Goal: Navigation & Orientation: Find specific page/section

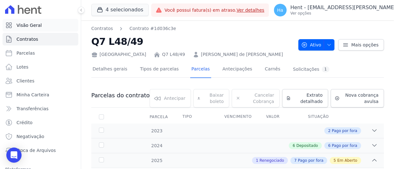
click at [34, 27] on span "Visão Geral" at bounding box center [28, 25] width 25 height 6
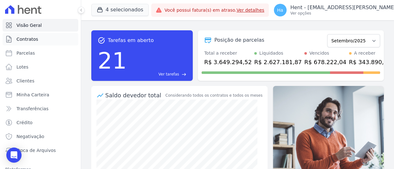
drag, startPoint x: 24, startPoint y: 40, endPoint x: 35, endPoint y: 33, distance: 12.7
click at [24, 40] on span "Contratos" at bounding box center [27, 39] width 22 height 6
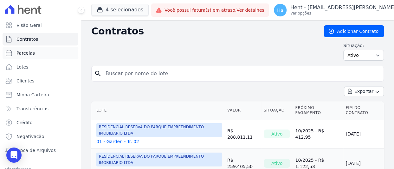
click at [24, 54] on span "Parcelas" at bounding box center [25, 53] width 18 height 6
select select
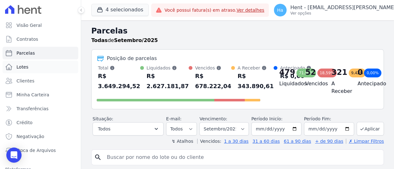
click at [22, 68] on span "Lotes" at bounding box center [22, 67] width 12 height 6
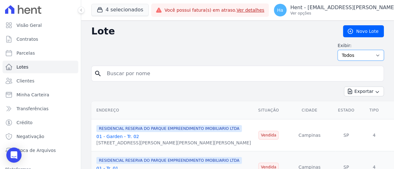
click at [372, 56] on select "Todos Disponíveis Vendidas Reservadas Indisponíveis" at bounding box center [360, 55] width 46 height 11
click at [376, 55] on select "Todos Disponíveis Vendidas Reservadas Indisponíveis" at bounding box center [360, 55] width 46 height 11
click at [374, 92] on icon "button" at bounding box center [376, 92] width 5 height 5
click at [265, 52] on div "Exibir: Todos Disponíveis Vendidas Reservadas Indisponíveis" at bounding box center [237, 51] width 292 height 18
click at [370, 54] on select "Todos Disponíveis Vendidas Reservadas Indisponíveis" at bounding box center [360, 55] width 46 height 11
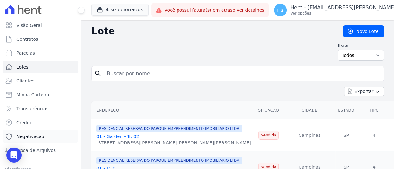
click at [32, 139] on span "Negativação" at bounding box center [30, 137] width 28 height 6
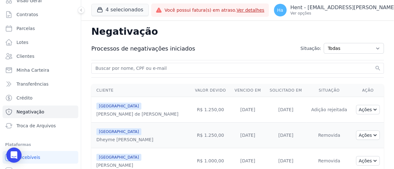
scroll to position [47, 0]
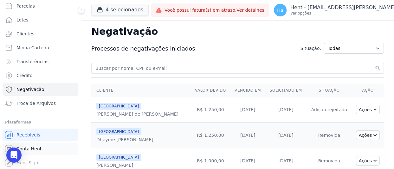
click at [38, 149] on span "Conta Hent" at bounding box center [28, 149] width 25 height 6
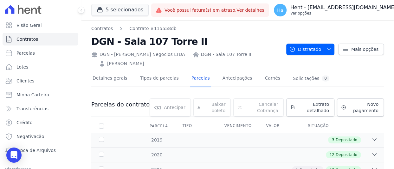
click at [332, 13] on p "Ver opções" at bounding box center [343, 13] width 106 height 5
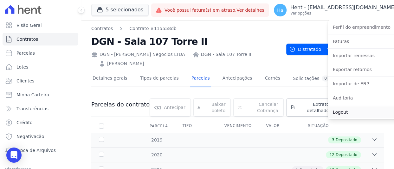
click at [327, 111] on link "Logout" at bounding box center [367, 112] width 81 height 11
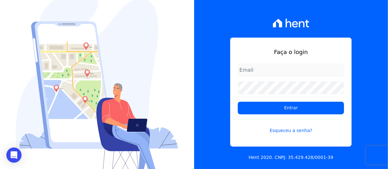
type input "[PERSON_NAME][EMAIL_ADDRESS][PERSON_NAME][DOMAIN_NAME]"
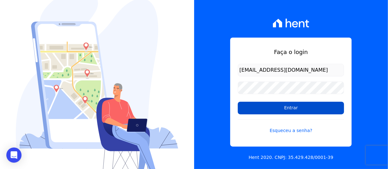
click at [278, 104] on input "Entrar" at bounding box center [291, 108] width 106 height 13
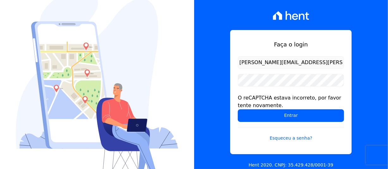
click at [250, 123] on form "adriane.brito@hent.com.br O reCAPTCHA estava incorreto, por favor tente novamen…" at bounding box center [291, 102] width 106 height 93
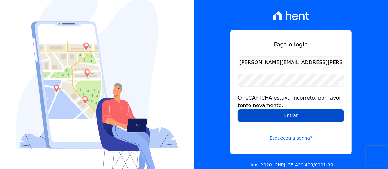
click at [252, 120] on input "Entrar" at bounding box center [291, 116] width 106 height 13
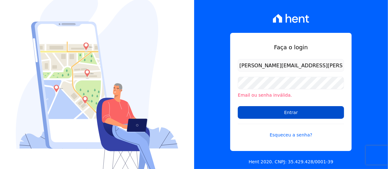
click at [252, 118] on input "Entrar" at bounding box center [291, 112] width 106 height 13
click at [256, 113] on input "Entrar" at bounding box center [291, 112] width 106 height 13
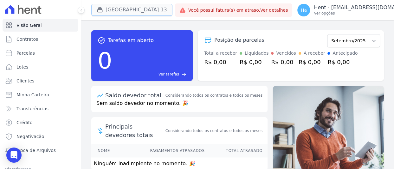
click at [135, 15] on button "[GEOGRAPHIC_DATA] 13" at bounding box center [131, 10] width 81 height 12
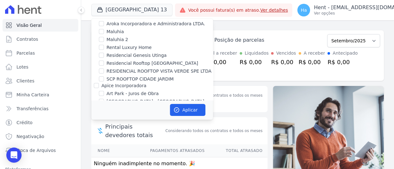
scroll to position [1714, 0]
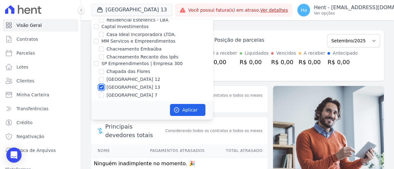
click at [101, 85] on input "[GEOGRAPHIC_DATA] 13" at bounding box center [101, 87] width 5 height 5
checkbox input "false"
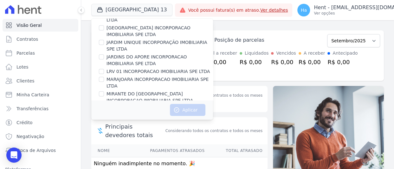
scroll to position [2311, 0]
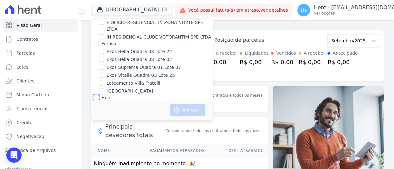
click at [98, 95] on input "Hent" at bounding box center [96, 97] width 5 height 5
checkbox input "true"
click at [102, 111] on input "VISTA 553 - Errado" at bounding box center [101, 113] width 5 height 5
checkbox input "false"
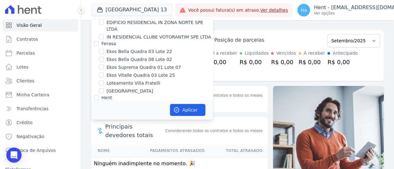
checkbox input "false"
click at [187, 110] on button "Aplicar" at bounding box center [187, 110] width 35 height 12
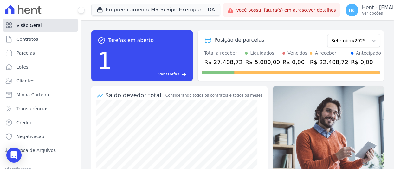
click at [34, 22] on span "Visão Geral" at bounding box center [28, 25] width 25 height 6
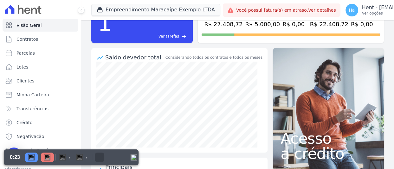
scroll to position [63, 0]
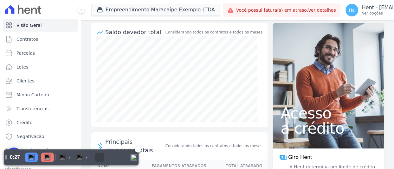
click at [34, 156] on img "Pause" at bounding box center [31, 157] width 6 height 6
click at [60, 158] on img "Discard" at bounding box center [62, 157] width 6 height 6
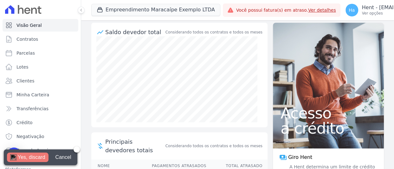
click at [24, 156] on div "Yes, discard" at bounding box center [32, 157] width 28 height 9
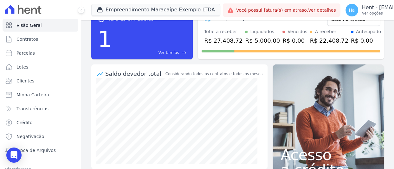
scroll to position [0, 0]
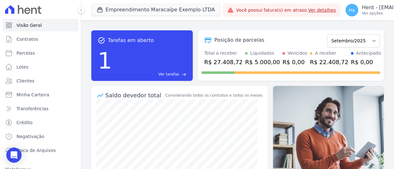
select select "default"
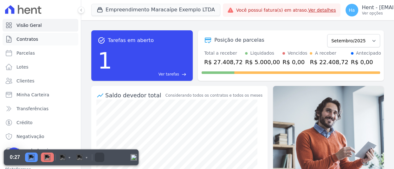
click at [23, 40] on span "Contratos" at bounding box center [27, 39] width 22 height 6
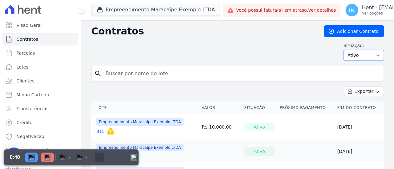
click at [371, 55] on select "Ativo Todos Pausado Distratado Rascunho Expirado Encerrado" at bounding box center [363, 55] width 41 height 11
click at [262, 46] on div "Situação: Ativo Todos Pausado Distratado Rascunho Expirado Encerrado" at bounding box center [237, 51] width 292 height 18
click at [374, 92] on icon "button" at bounding box center [376, 92] width 5 height 5
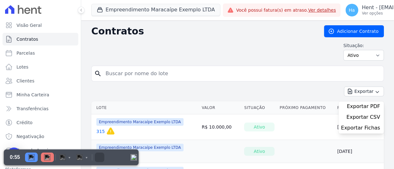
click at [255, 48] on div "Situação: Ativo Todos Pausado Distratado Rascunho Expirado Encerrado" at bounding box center [237, 51] width 292 height 18
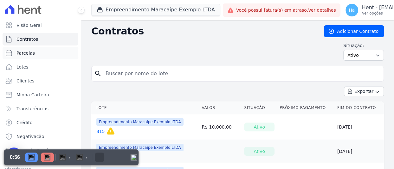
click at [27, 54] on span "Parcelas" at bounding box center [25, 53] width 18 height 6
select select
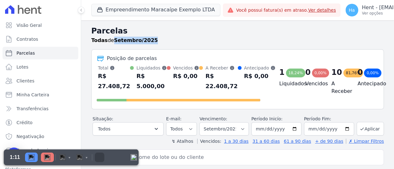
drag, startPoint x: 114, startPoint y: 41, endPoint x: 152, endPoint y: 42, distance: 37.7
click at [152, 42] on div "Todas de Setembro/2025" at bounding box center [237, 41] width 292 height 8
click at [185, 37] on div "Todas de Setembro/2025" at bounding box center [237, 41] width 292 height 8
click at [25, 70] on span "Lotes" at bounding box center [22, 67] width 12 height 6
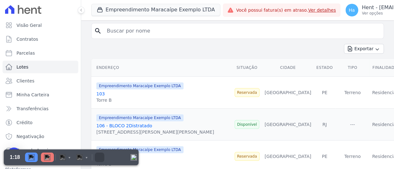
scroll to position [32, 0]
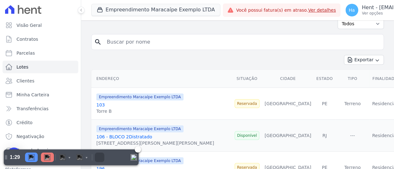
click at [35, 158] on div "Pause" at bounding box center [31, 157] width 13 height 9
click at [64, 157] on img "Discard" at bounding box center [62, 157] width 6 height 6
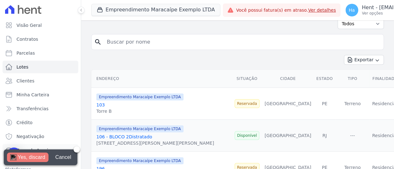
click at [28, 156] on div "Yes, discard" at bounding box center [32, 157] width 28 height 9
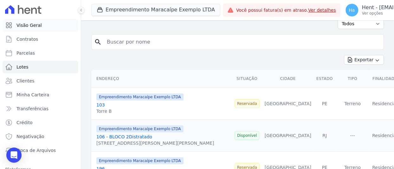
click at [43, 28] on link "Visão Geral" at bounding box center [41, 25] width 76 height 13
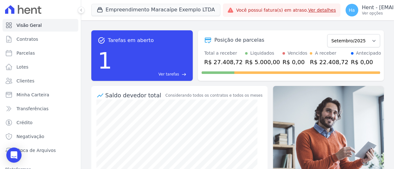
select select "default"
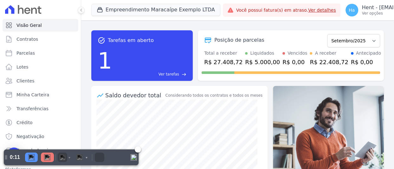
click at [62, 159] on img "Turn On Camera" at bounding box center [62, 157] width 6 height 6
click at [26, 158] on div "Pause" at bounding box center [31, 157] width 13 height 9
click at [60, 156] on img "Discard" at bounding box center [62, 157] width 6 height 6
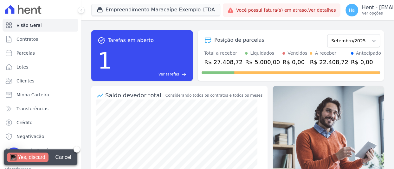
click at [34, 159] on div "Yes, discard" at bounding box center [32, 157] width 28 height 9
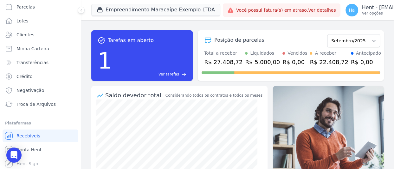
scroll to position [47, 0]
click at [13, 157] on icon "Open Intercom Messenger" at bounding box center [13, 155] width 7 height 8
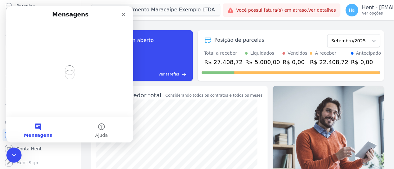
scroll to position [0, 0]
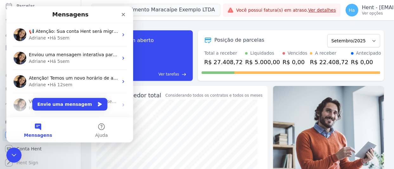
click at [37, 123] on button "Mensagens" at bounding box center [37, 129] width 63 height 25
click at [100, 129] on button "Ajuda" at bounding box center [101, 129] width 63 height 25
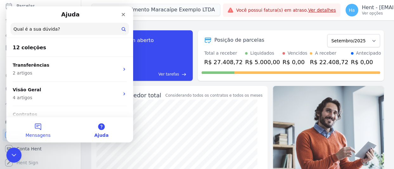
click at [46, 130] on button "Mensagens" at bounding box center [37, 129] width 63 height 25
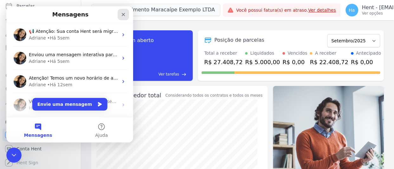
click at [125, 12] on icon "Fechar" at bounding box center [123, 14] width 5 height 5
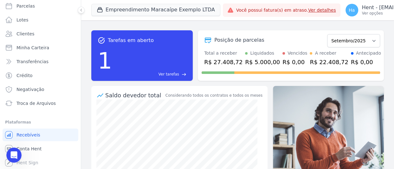
select select "default"
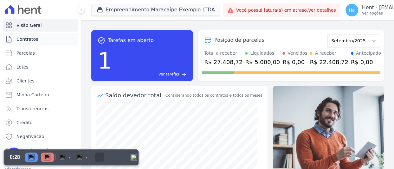
click at [22, 36] on span "Contratos" at bounding box center [27, 39] width 22 height 6
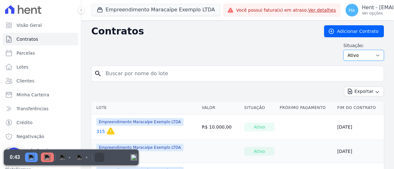
click at [370, 60] on select "Ativo Todos Pausado Distratado Rascunho Expirado Encerrado" at bounding box center [363, 55] width 41 height 11
click at [273, 46] on div "Situação: Ativo Todos Pausado Distratado Rascunho Expirado Encerrado" at bounding box center [237, 51] width 292 height 18
click at [28, 54] on span "Parcelas" at bounding box center [25, 53] width 18 height 6
select select
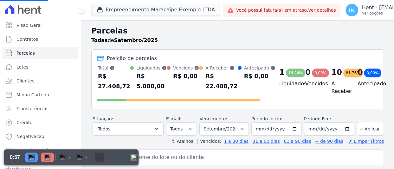
select select
click at [19, 68] on span "Lotes" at bounding box center [22, 67] width 12 height 6
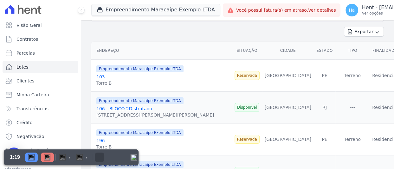
scroll to position [95, 0]
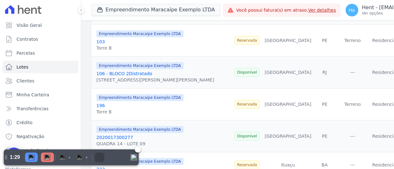
click at [30, 159] on img "Pause" at bounding box center [31, 157] width 6 height 6
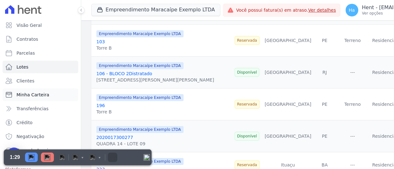
click at [25, 95] on span "Minha Carteira" at bounding box center [32, 95] width 33 height 6
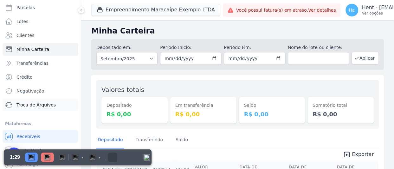
scroll to position [47, 0]
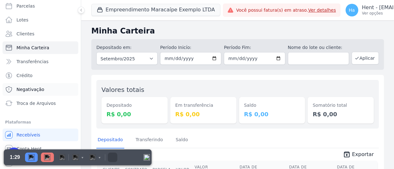
click at [33, 92] on span "Negativação" at bounding box center [30, 89] width 28 height 6
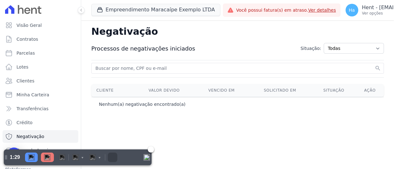
click at [31, 156] on img "Resume" at bounding box center [31, 157] width 6 height 6
click at [32, 158] on img "Pause" at bounding box center [31, 157] width 6 height 6
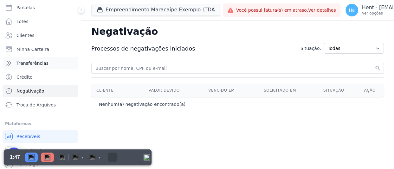
scroll to position [47, 0]
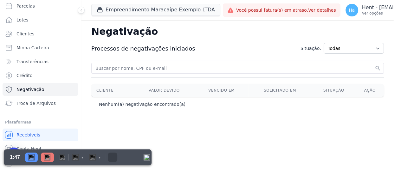
drag, startPoint x: 132, startPoint y: 151, endPoint x: 297, endPoint y: 154, distance: 164.7
click at [297, 154] on html "Visão Geral Contratos Parcelas Lotes Clientes Minha Carteira Transferências Cré…" at bounding box center [197, 84] width 394 height 169
click at [29, 156] on img "Resume" at bounding box center [31, 157] width 6 height 6
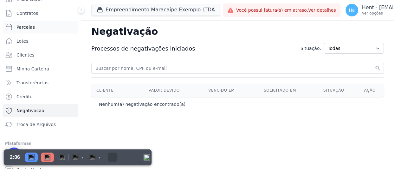
scroll to position [0, 0]
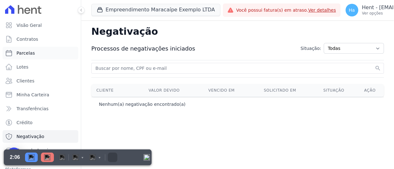
click at [26, 50] on span "Parcelas" at bounding box center [25, 53] width 18 height 6
select select
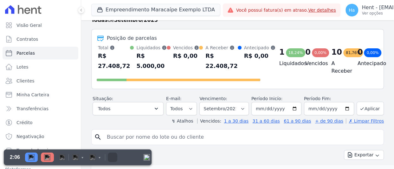
scroll to position [32, 0]
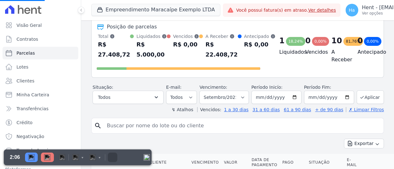
click at [265, 129] on input "search" at bounding box center [242, 126] width 278 height 13
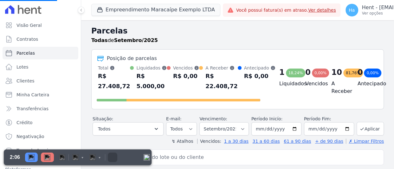
scroll to position [0, 0]
select select
click at [230, 33] on h2 "Parcelas" at bounding box center [237, 30] width 292 height 11
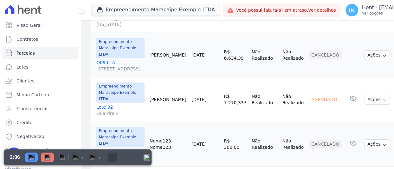
scroll to position [190, 0]
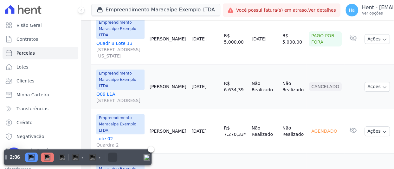
click at [28, 157] on img "Resume" at bounding box center [31, 157] width 6 height 6
click at [29, 162] on div "Pause" at bounding box center [31, 157] width 13 height 9
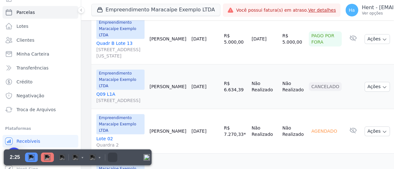
scroll to position [47, 0]
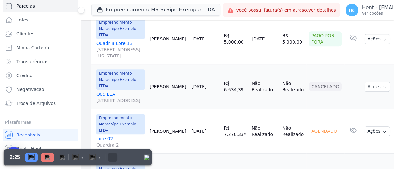
click at [14, 148] on div "Open Intercom Messenger" at bounding box center [14, 155] width 17 height 17
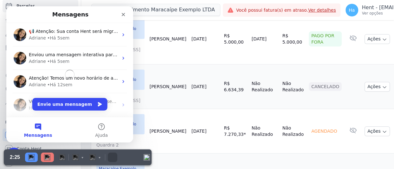
scroll to position [0, 0]
click at [126, 12] on div "Fechar" at bounding box center [122, 14] width 11 height 11
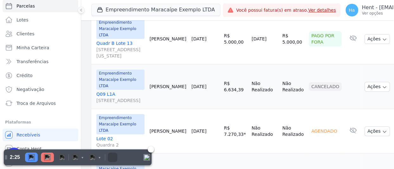
click at [31, 156] on img "Resume" at bounding box center [31, 157] width 6 height 6
click at [13, 146] on div "Abertura do Messenger da Intercom" at bounding box center [13, 154] width 21 height 21
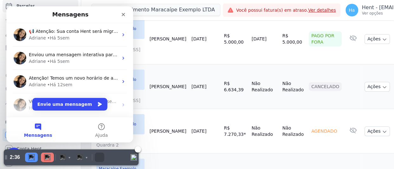
click at [30, 158] on img "Pause" at bounding box center [31, 157] width 6 height 6
click at [120, 15] on div "Fechar" at bounding box center [122, 14] width 11 height 11
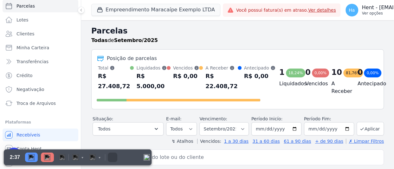
click at [29, 157] on img "Resume" at bounding box center [31, 157] width 6 height 6
click at [31, 157] on img "Pause" at bounding box center [31, 157] width 6 height 6
click at [49, 158] on img at bounding box center [47, 157] width 6 height 6
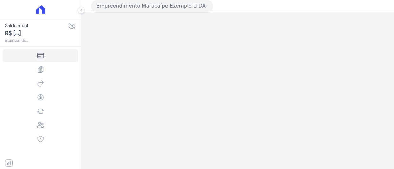
select select "default"
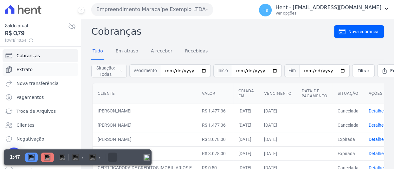
click at [25, 69] on span "Extrato" at bounding box center [24, 69] width 16 height 6
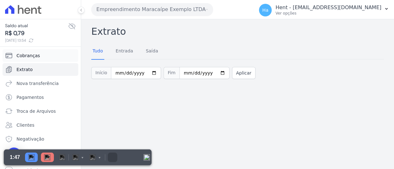
click at [31, 58] on span "Cobranças" at bounding box center [27, 56] width 23 height 6
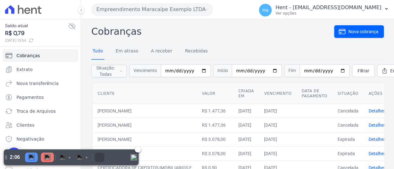
click at [32, 155] on img "Pause" at bounding box center [31, 157] width 6 height 6
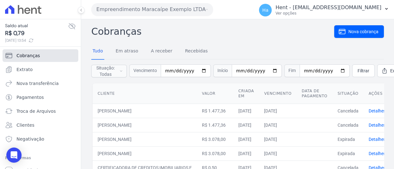
click at [38, 54] on link "Cobranças" at bounding box center [41, 55] width 76 height 13
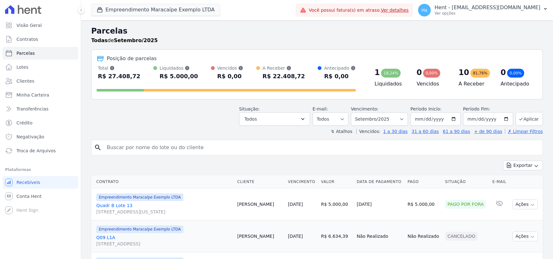
select select
drag, startPoint x: 29, startPoint y: 53, endPoint x: 29, endPoint y: 42, distance: 10.8
click at [29, 53] on span "Parcelas" at bounding box center [25, 53] width 18 height 6
select select
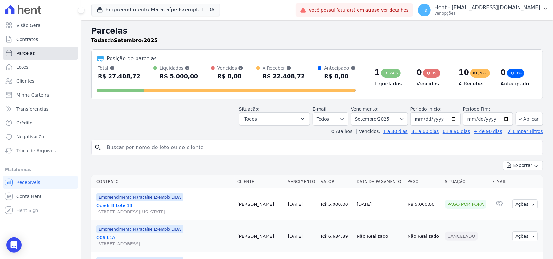
click at [22, 51] on span "Parcelas" at bounding box center [25, 53] width 18 height 6
select select
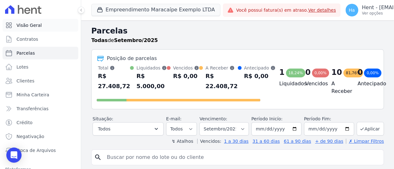
click at [44, 23] on link "Visão Geral" at bounding box center [41, 25] width 76 height 13
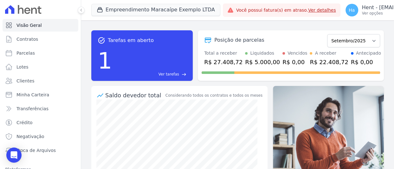
select select "default"
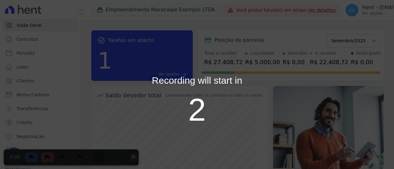
drag, startPoint x: 71, startPoint y: 156, endPoint x: 84, endPoint y: 152, distance: 13.6
click at [74, 155] on div "Recording will start in 2" at bounding box center [197, 84] width 394 height 169
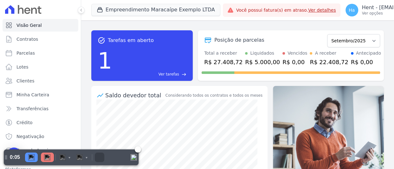
click at [28, 157] on img "Pause" at bounding box center [31, 157] width 6 height 6
click at [62, 157] on img "Discard" at bounding box center [62, 157] width 6 height 6
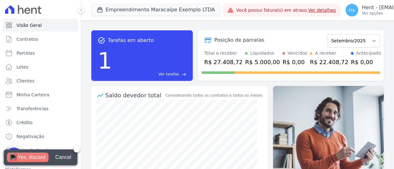
click at [64, 156] on div "Cancel" at bounding box center [63, 157] width 22 height 9
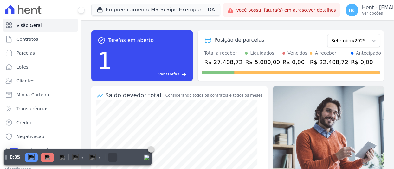
click at [148, 150] on img at bounding box center [150, 150] width 4 height 4
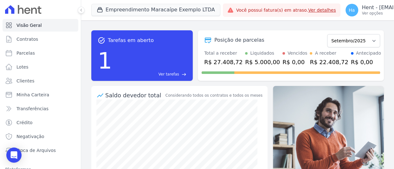
select select "default"
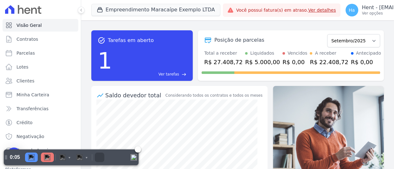
click at [25, 154] on div at bounding box center [39, 158] width 32 height 16
click at [31, 157] on img "Pause" at bounding box center [31, 157] width 6 height 6
click at [64, 158] on img "Discard" at bounding box center [62, 157] width 6 height 6
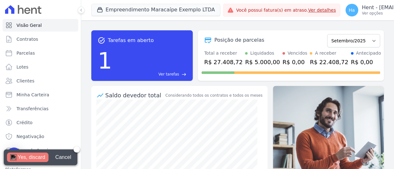
click at [22, 154] on div "Yes, discard" at bounding box center [32, 157] width 28 height 9
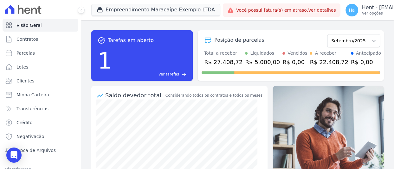
select select "default"
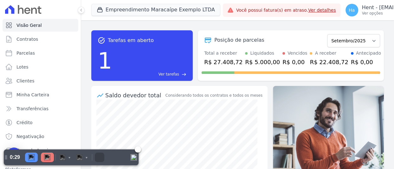
drag, startPoint x: 32, startPoint y: 157, endPoint x: 38, endPoint y: 156, distance: 6.5
click at [32, 157] on img "Pause" at bounding box center [31, 157] width 6 height 6
click at [65, 158] on div "Discard" at bounding box center [61, 157] width 9 height 9
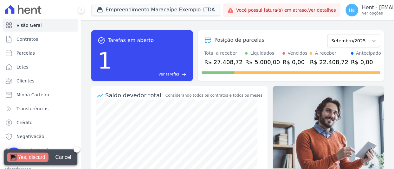
click at [36, 159] on div "Yes, discard" at bounding box center [32, 157] width 28 height 9
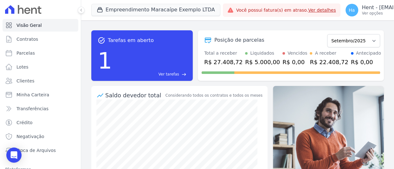
select select "default"
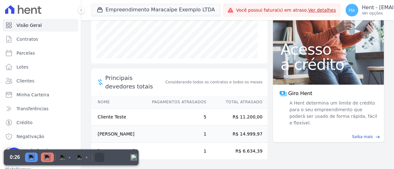
scroll to position [128, 0]
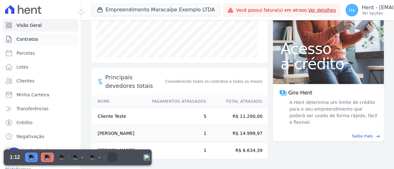
click at [20, 40] on span "Contratos" at bounding box center [27, 39] width 22 height 6
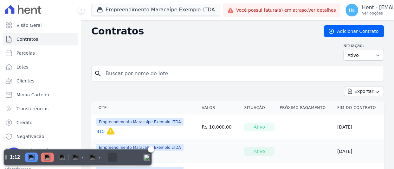
click at [32, 157] on img "Resume" at bounding box center [31, 157] width 6 height 6
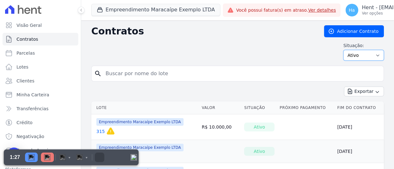
click at [369, 58] on select "Ativo Todos Pausado Distratado Rascunho Expirado Encerrado" at bounding box center [363, 55] width 41 height 11
click at [284, 52] on div "Situação: Ativo Todos Pausado Distratado Rascunho Expirado Encerrado" at bounding box center [237, 51] width 292 height 18
click at [32, 54] on span "Parcelas" at bounding box center [25, 53] width 18 height 6
select select
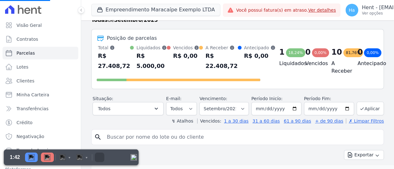
scroll to position [32, 0]
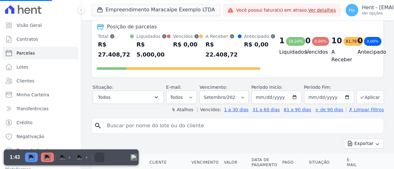
select select
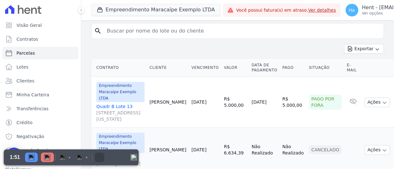
scroll to position [0, 0]
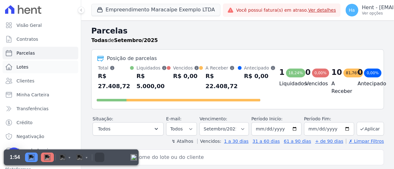
click at [27, 65] on span "Lotes" at bounding box center [22, 67] width 12 height 6
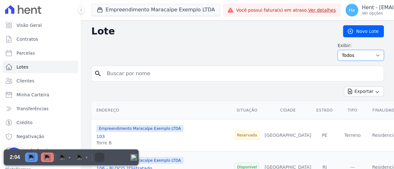
click at [372, 56] on select "Todos Disponíveis Vendidas Reservadas Indisponíveis" at bounding box center [360, 55] width 46 height 11
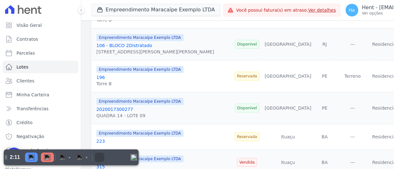
scroll to position [127, 0]
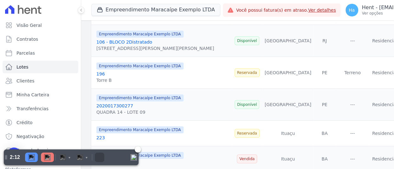
click at [33, 159] on img "Pause" at bounding box center [31, 157] width 6 height 6
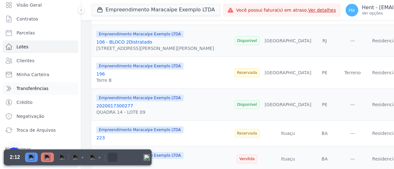
scroll to position [32, 0]
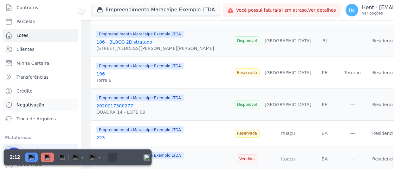
click at [31, 103] on span "Negativação" at bounding box center [30, 105] width 28 height 6
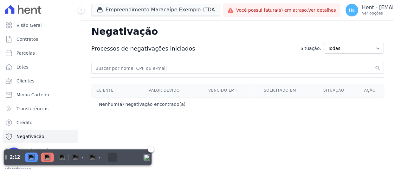
click at [32, 158] on img "Resume" at bounding box center [31, 157] width 6 height 6
click at [31, 160] on img "Pause" at bounding box center [31, 157] width 6 height 6
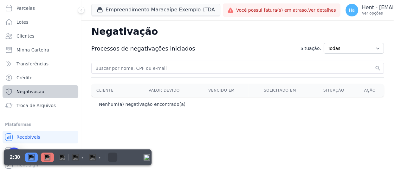
scroll to position [47, 0]
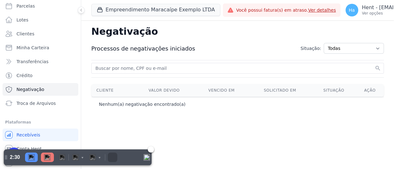
click at [31, 157] on img "Resume" at bounding box center [31, 157] width 6 height 6
click at [15, 148] on div "Open Intercom Messenger" at bounding box center [14, 155] width 17 height 17
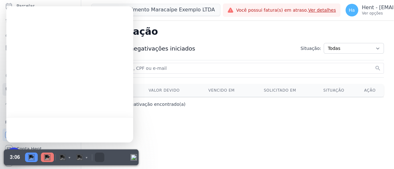
scroll to position [0, 0]
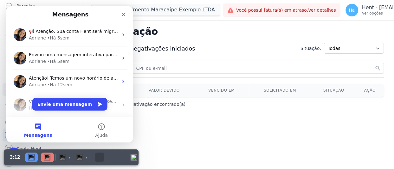
click at [172, 117] on div "Negativação Processos de negativações iniciados Situação: Todas Adição solicita…" at bounding box center [237, 94] width 312 height 149
click at [186, 144] on div "Negativação Processos de negativações iniciados Situação: Todas Adição solicita…" at bounding box center [237, 94] width 312 height 149
click at [27, 156] on div "Pause" at bounding box center [31, 157] width 13 height 9
click at [124, 12] on icon "Fechar" at bounding box center [123, 14] width 5 height 5
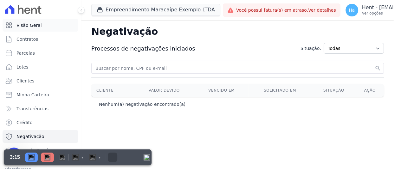
click at [32, 22] on span "Visão Geral" at bounding box center [28, 25] width 25 height 6
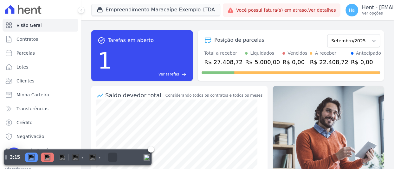
click at [31, 157] on img "Resume" at bounding box center [31, 157] width 6 height 6
click at [32, 152] on div at bounding box center [39, 158] width 32 height 16
click at [34, 155] on img "Pause" at bounding box center [31, 157] width 6 height 6
click at [46, 158] on img at bounding box center [47, 157] width 6 height 6
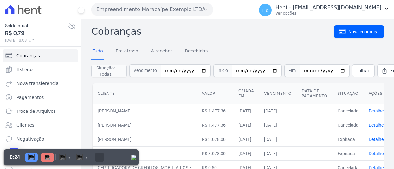
select select "default"
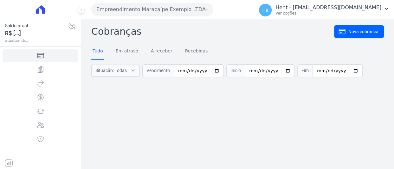
select select "default"
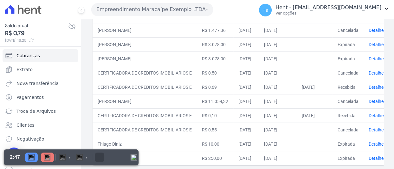
scroll to position [122, 0]
